Goal: Find specific page/section: Find specific page/section

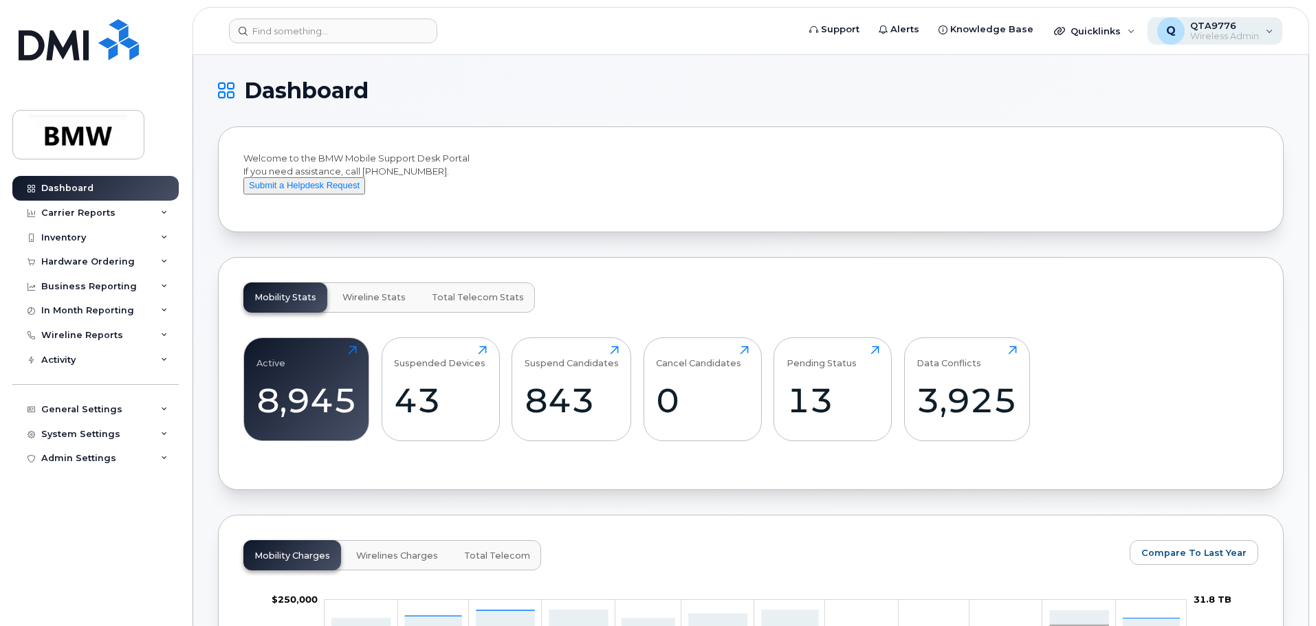
click at [1273, 36] on div "Q QTA9776 Wireless Admin" at bounding box center [1215, 31] width 135 height 28
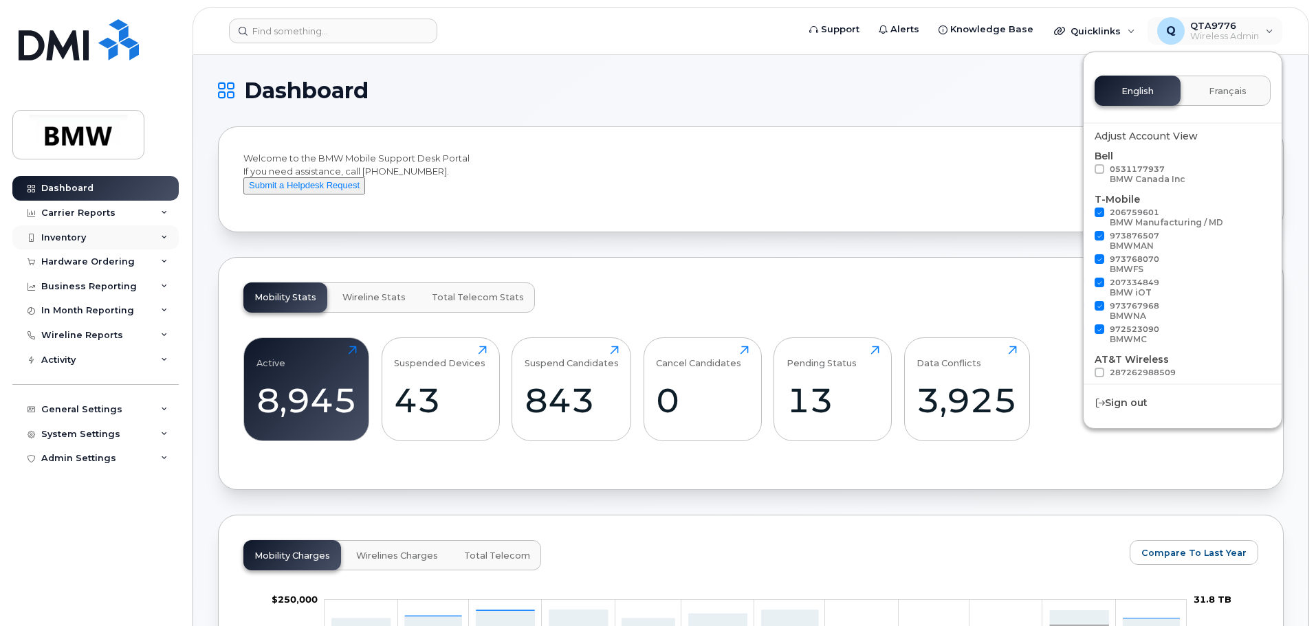
click at [56, 233] on div "Inventory" at bounding box center [63, 237] width 45 height 11
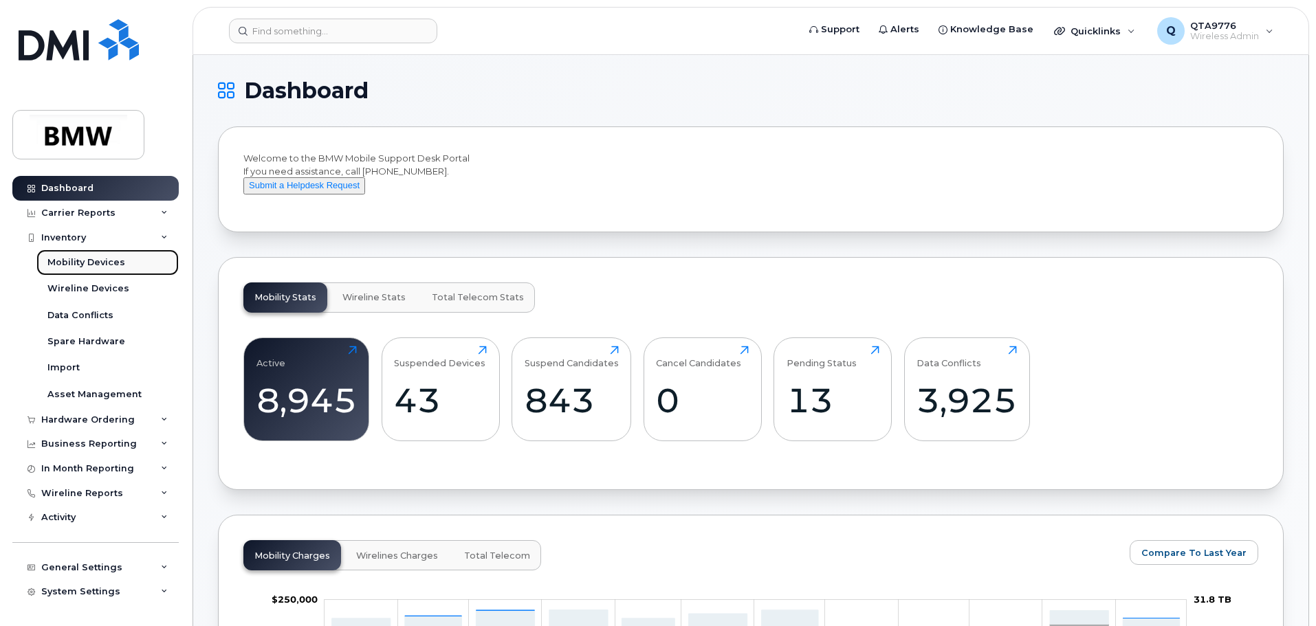
click at [74, 263] on div "Mobility Devices" at bounding box center [86, 262] width 78 height 12
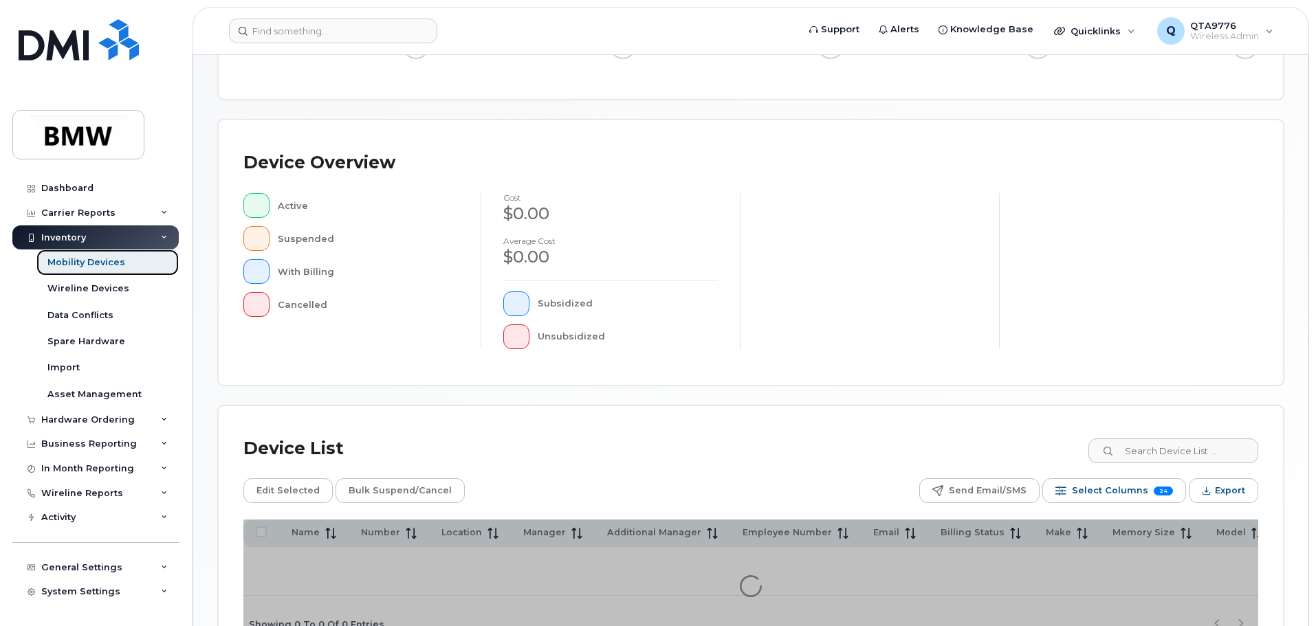
scroll to position [323, 0]
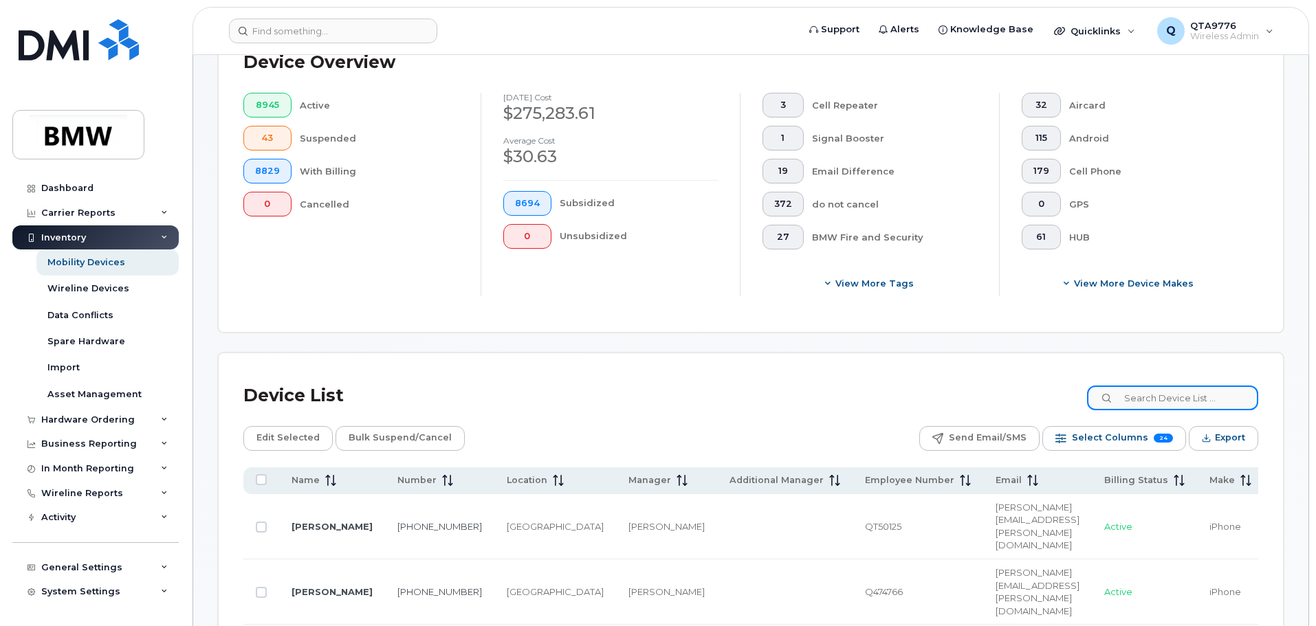
click at [1149, 402] on input at bounding box center [1172, 398] width 171 height 25
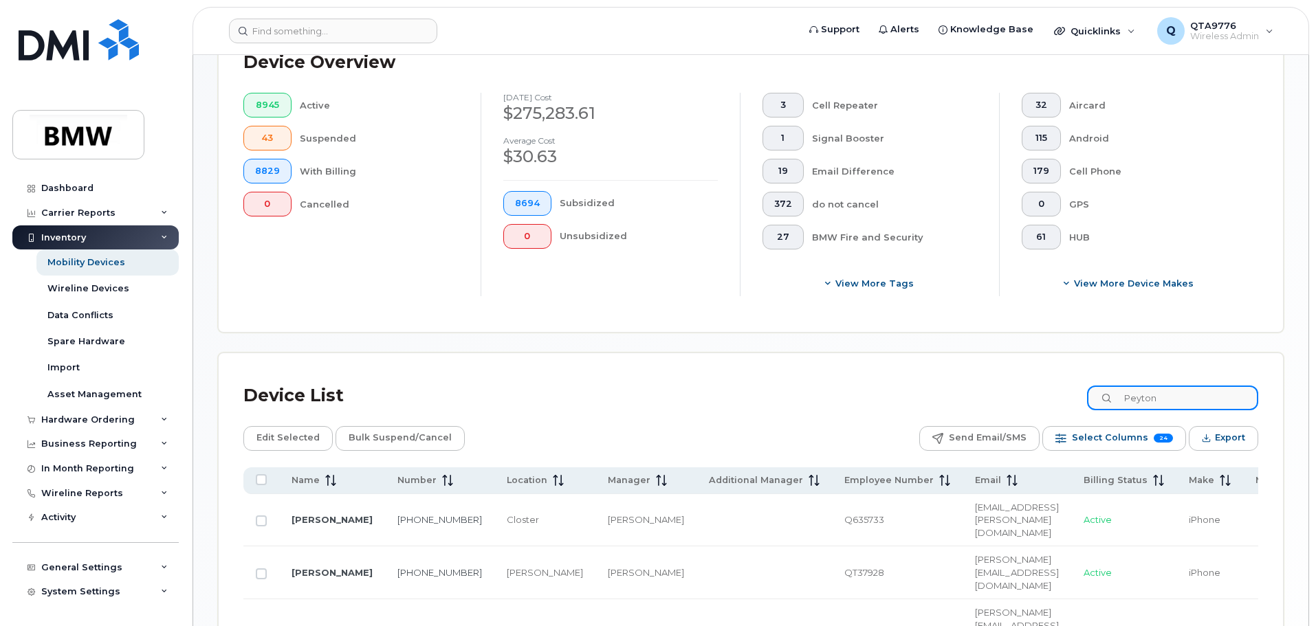
type input "Peyton"
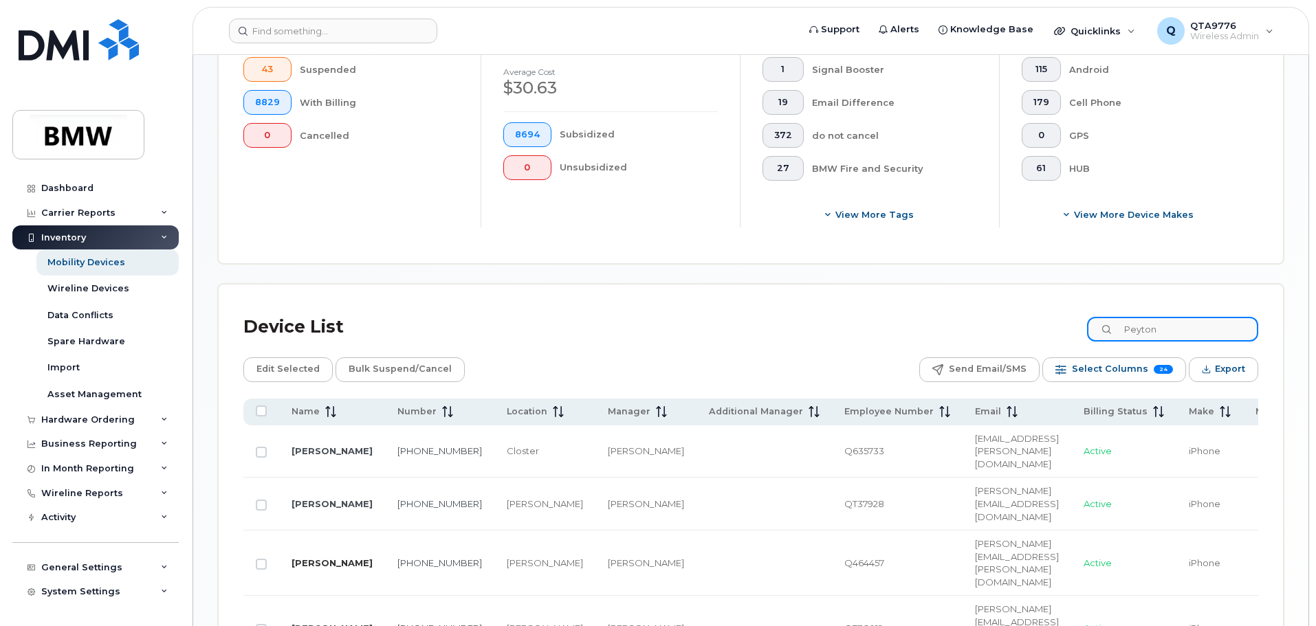
scroll to position [461, 0]
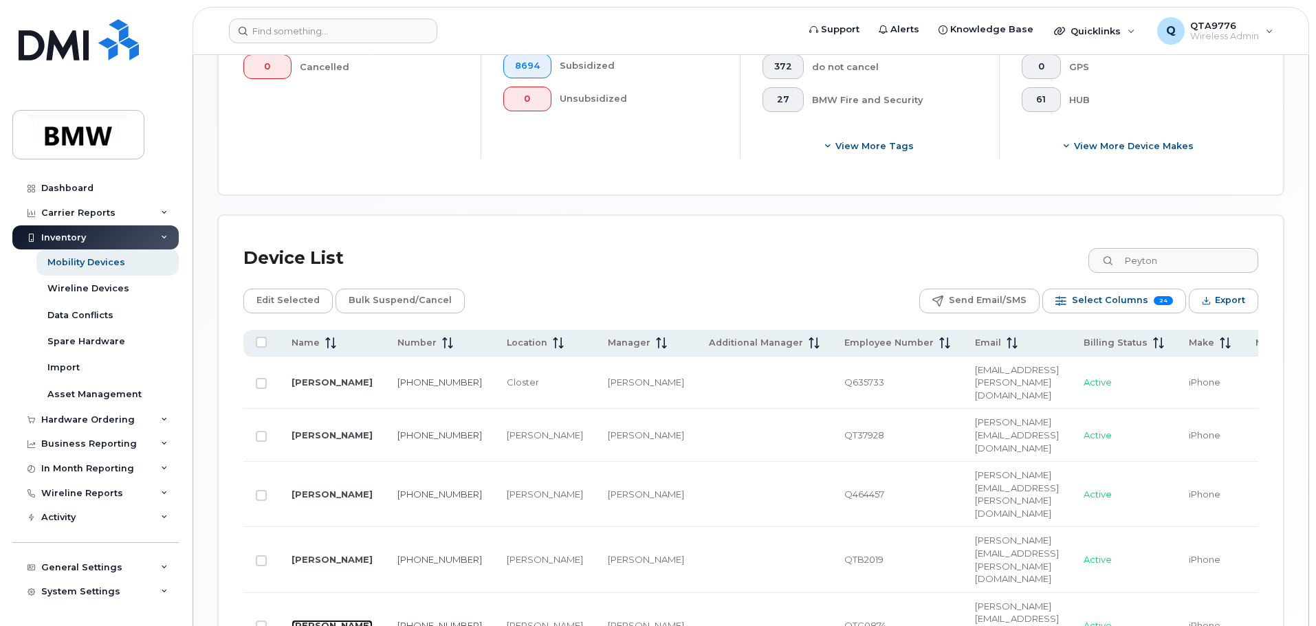
click at [300, 620] on link "Michael Peyton" at bounding box center [332, 625] width 81 height 11
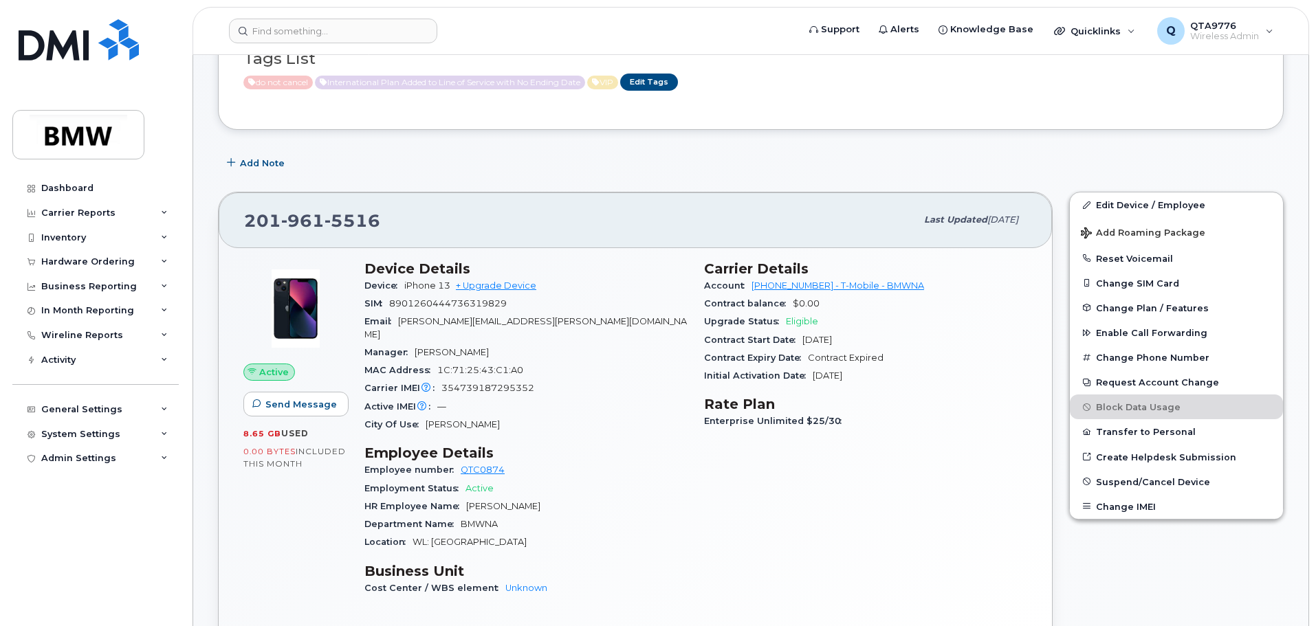
scroll to position [138, 0]
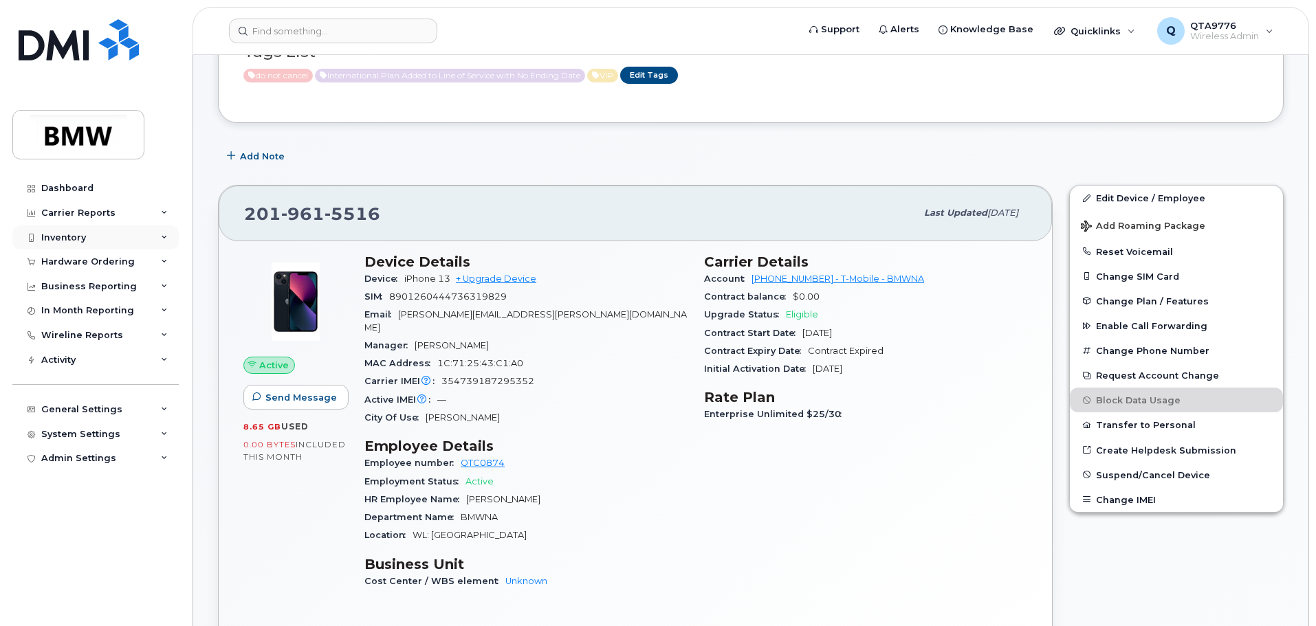
click at [98, 232] on div "Inventory" at bounding box center [95, 238] width 166 height 25
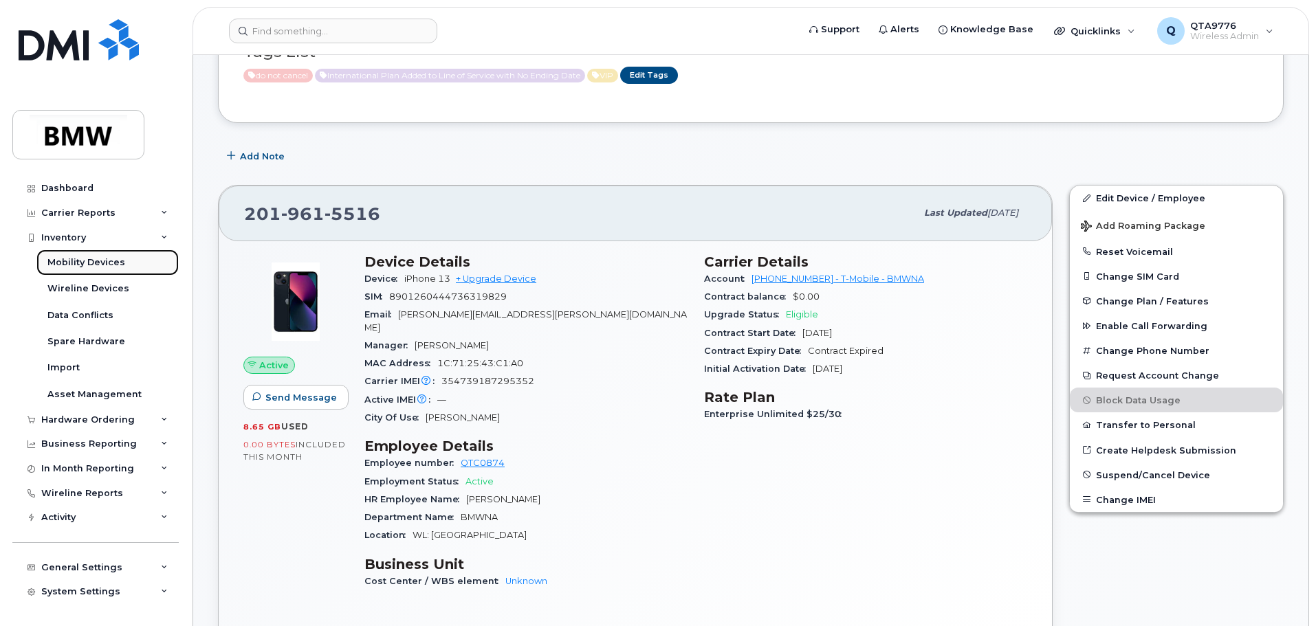
click at [97, 261] on div "Mobility Devices" at bounding box center [86, 262] width 78 height 12
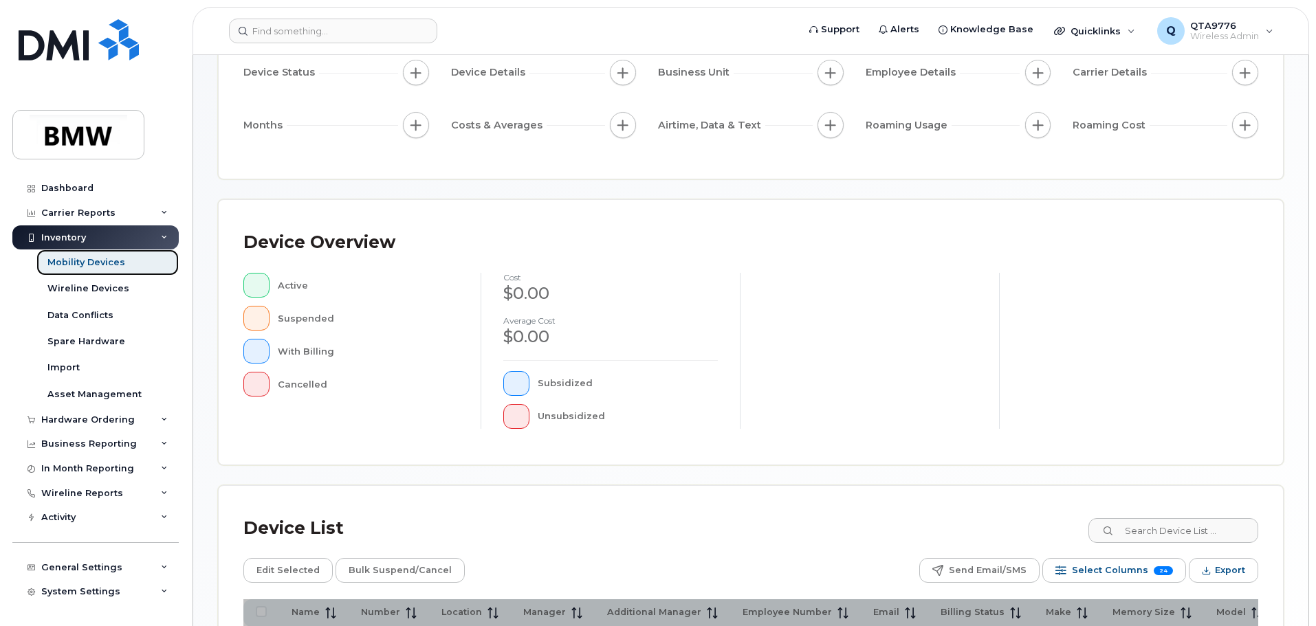
scroll to position [348, 0]
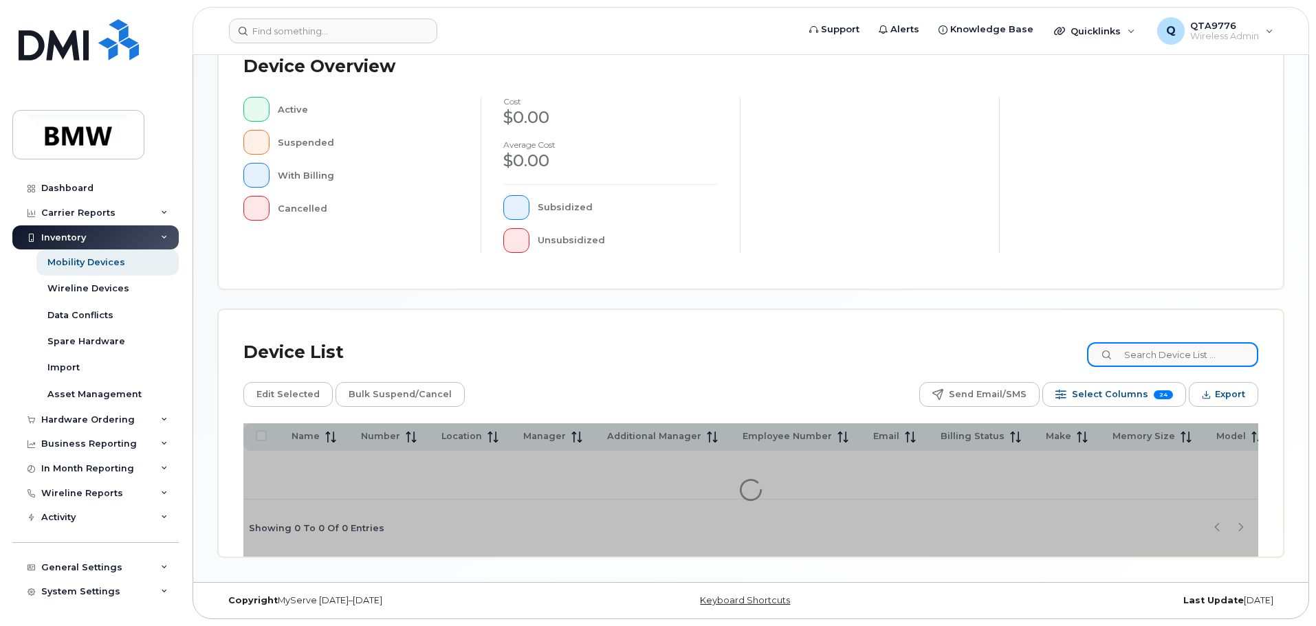
click at [1146, 353] on input at bounding box center [1172, 354] width 171 height 25
type input "brubaker"
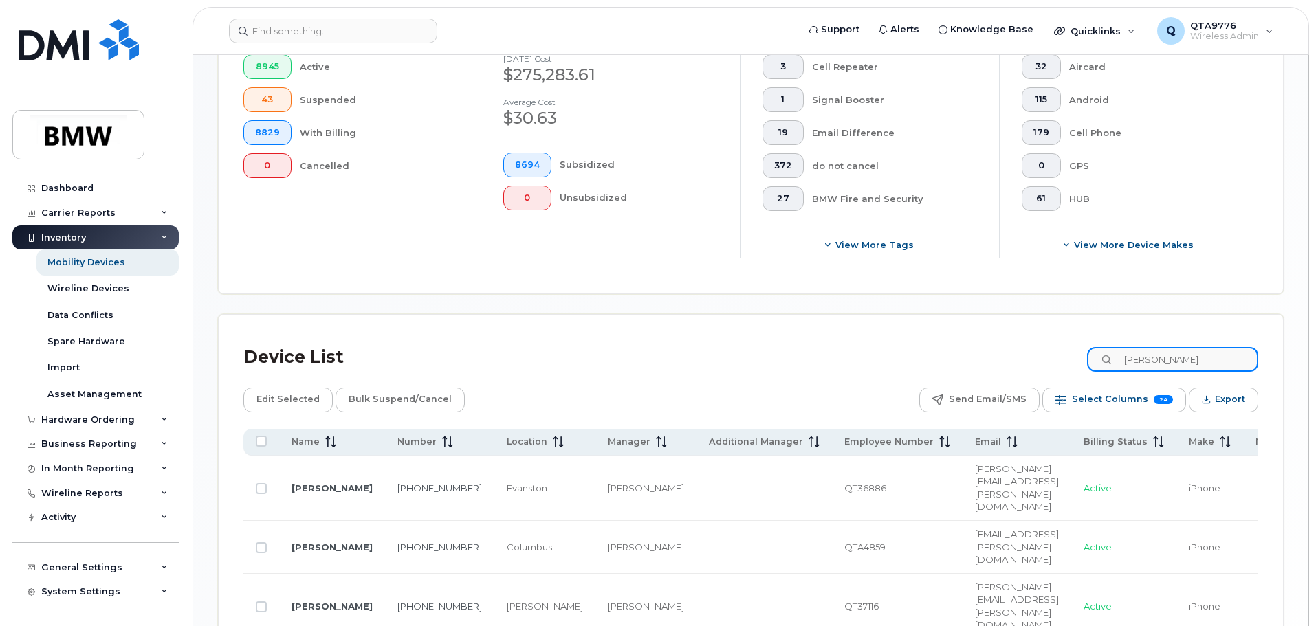
scroll to position [417, 0]
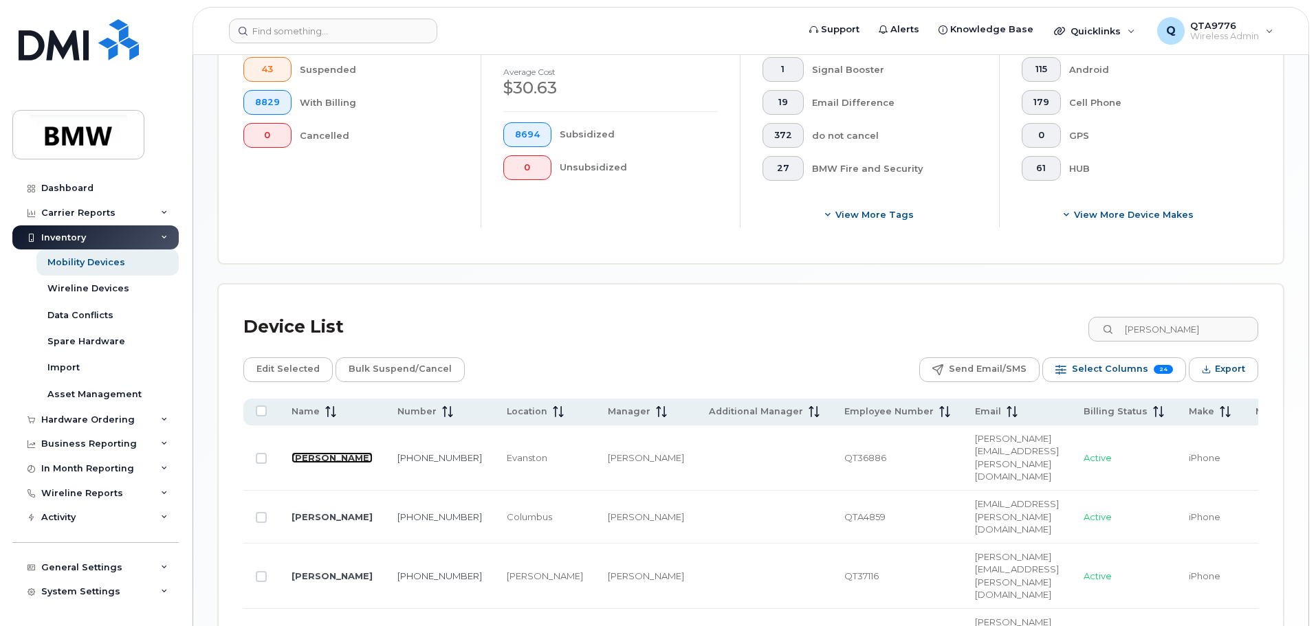
click at [298, 452] on link "[PERSON_NAME]" at bounding box center [332, 457] width 81 height 11
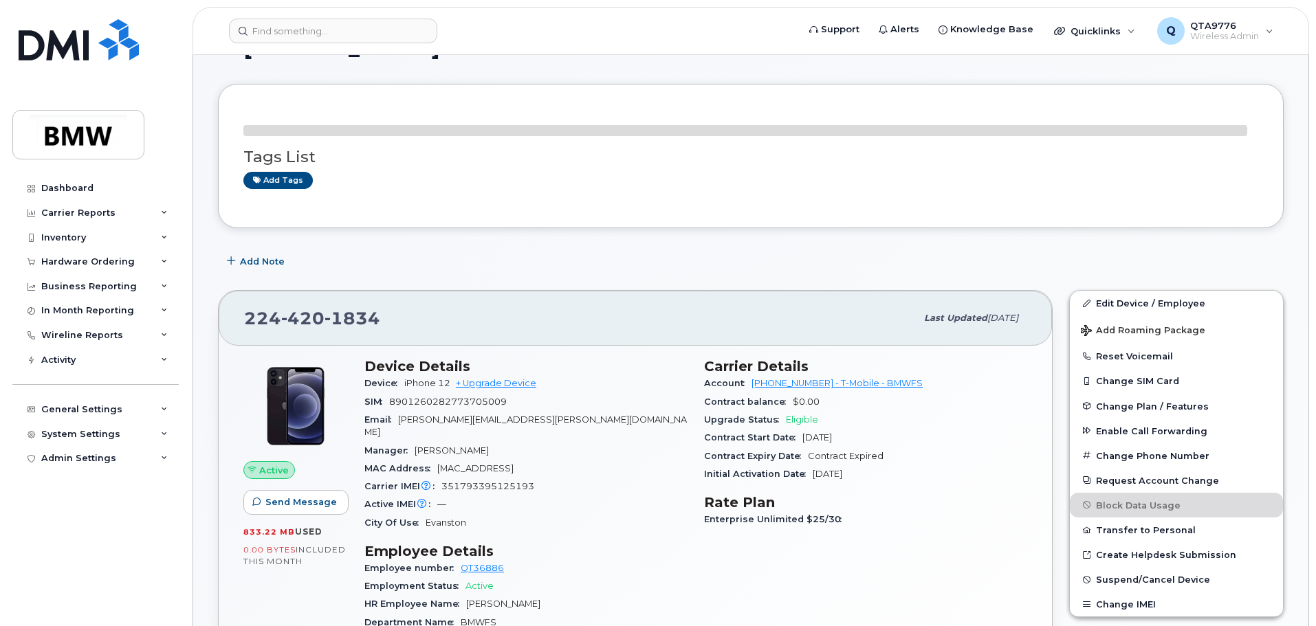
scroll to position [69, 0]
